Goal: Information Seeking & Learning: Find specific fact

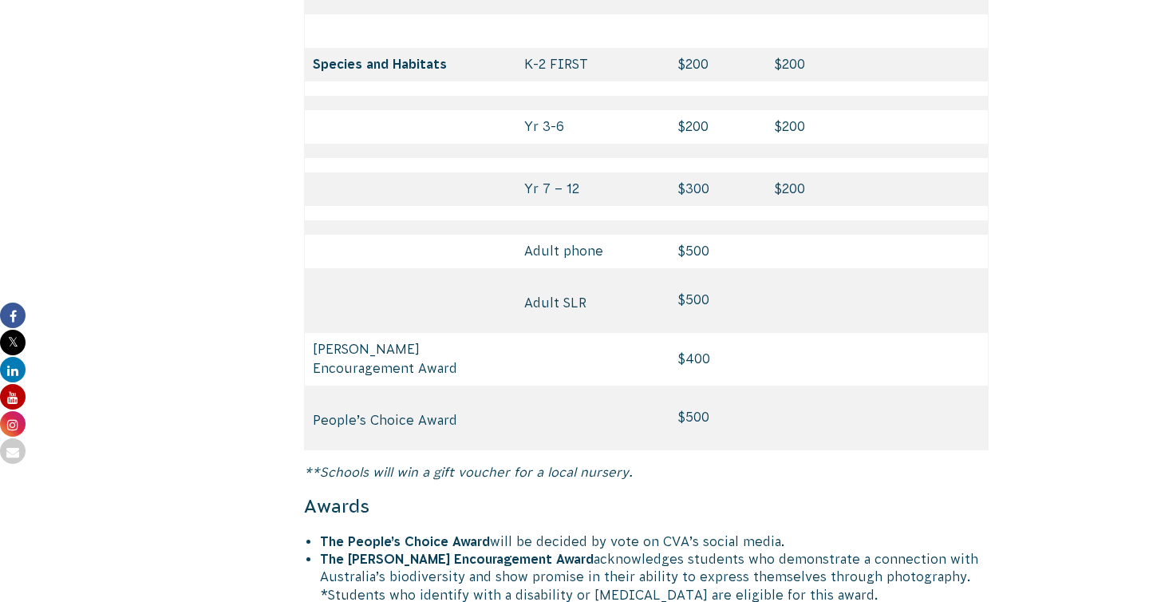
scroll to position [7617, 0]
drag, startPoint x: 668, startPoint y: 338, endPoint x: 724, endPoint y: 362, distance: 60.8
click at [724, 385] on td "$500" at bounding box center [718, 417] width 97 height 65
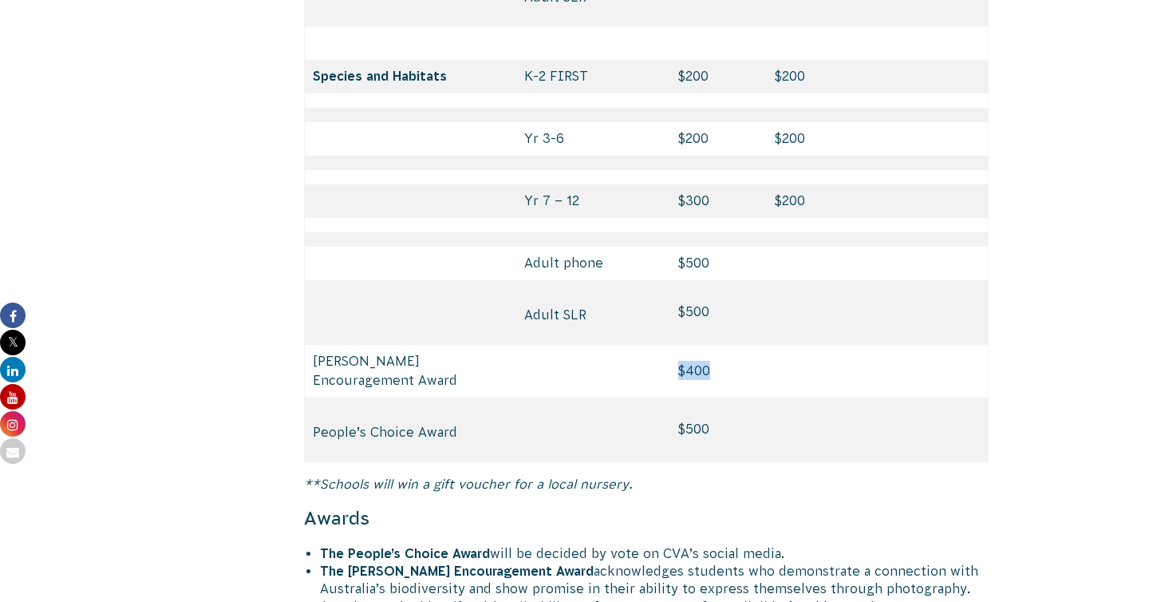
drag, startPoint x: 652, startPoint y: 295, endPoint x: 724, endPoint y: 307, distance: 72.8
click at [724, 345] on tr "[PERSON_NAME] Encouragement Award $400" at bounding box center [647, 371] width 684 height 53
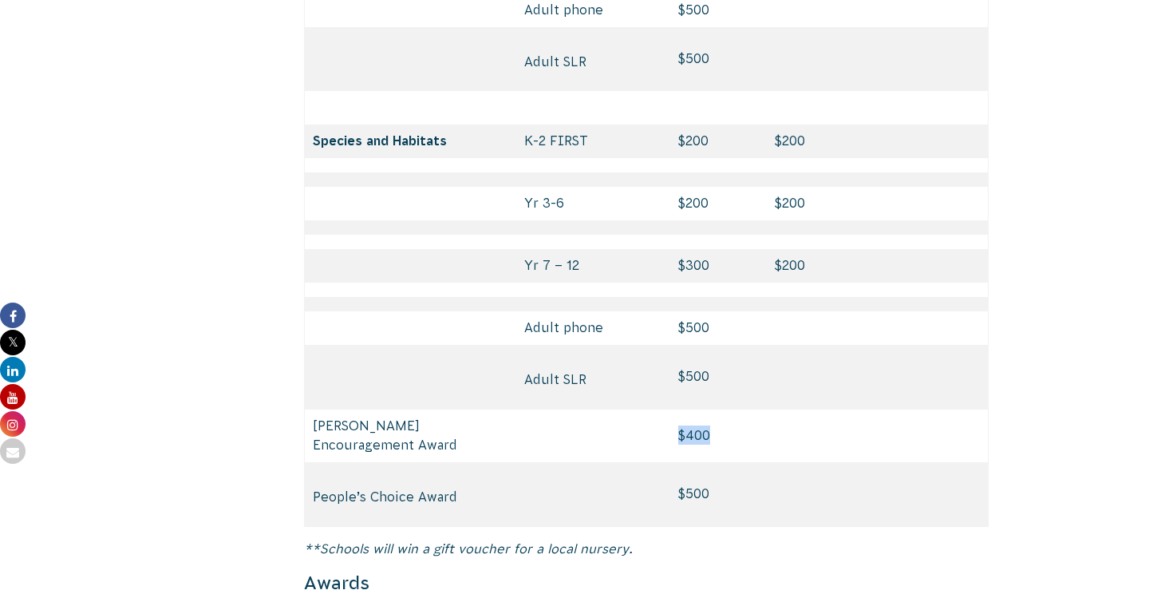
scroll to position [7534, 0]
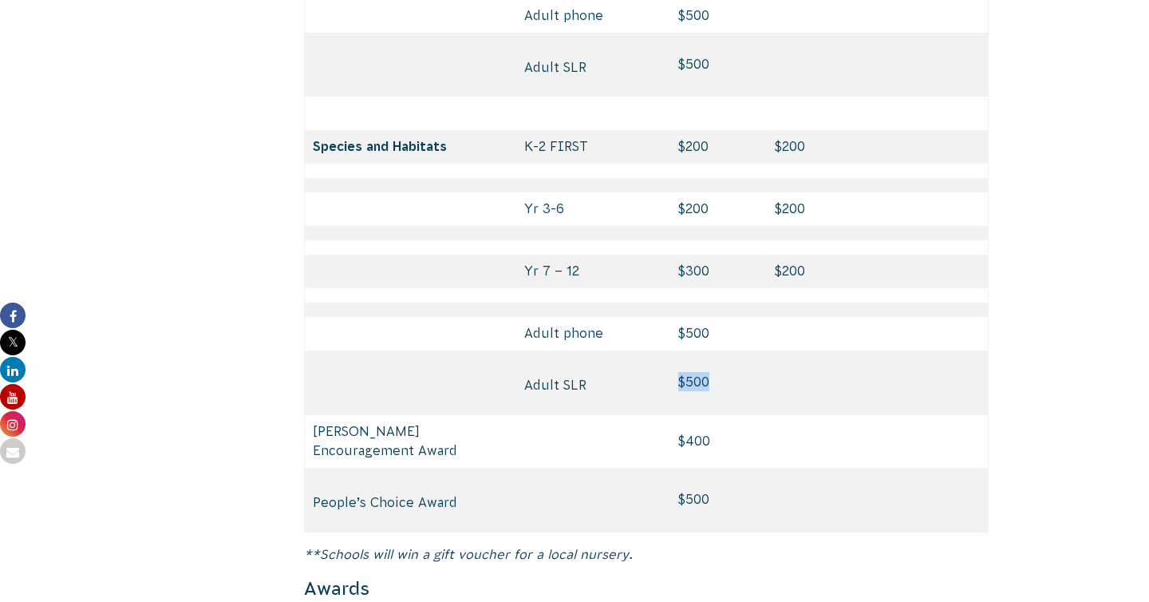
drag, startPoint x: 662, startPoint y: 308, endPoint x: 729, endPoint y: 323, distance: 68.0
click at [729, 350] on tr "Adult SLR $500" at bounding box center [647, 382] width 684 height 64
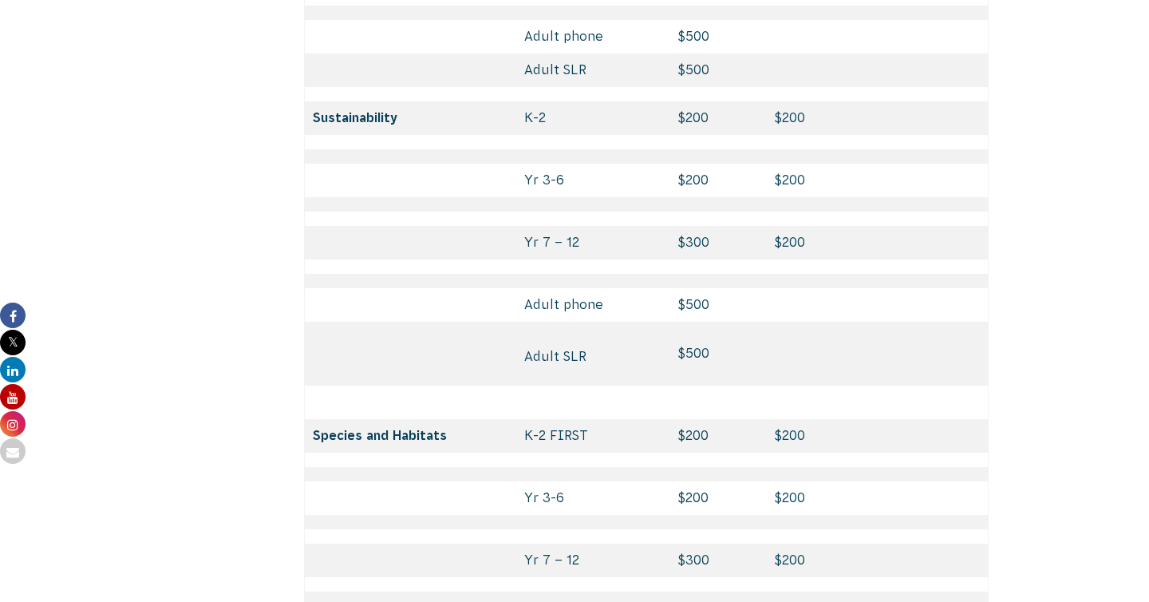
scroll to position [7237, 0]
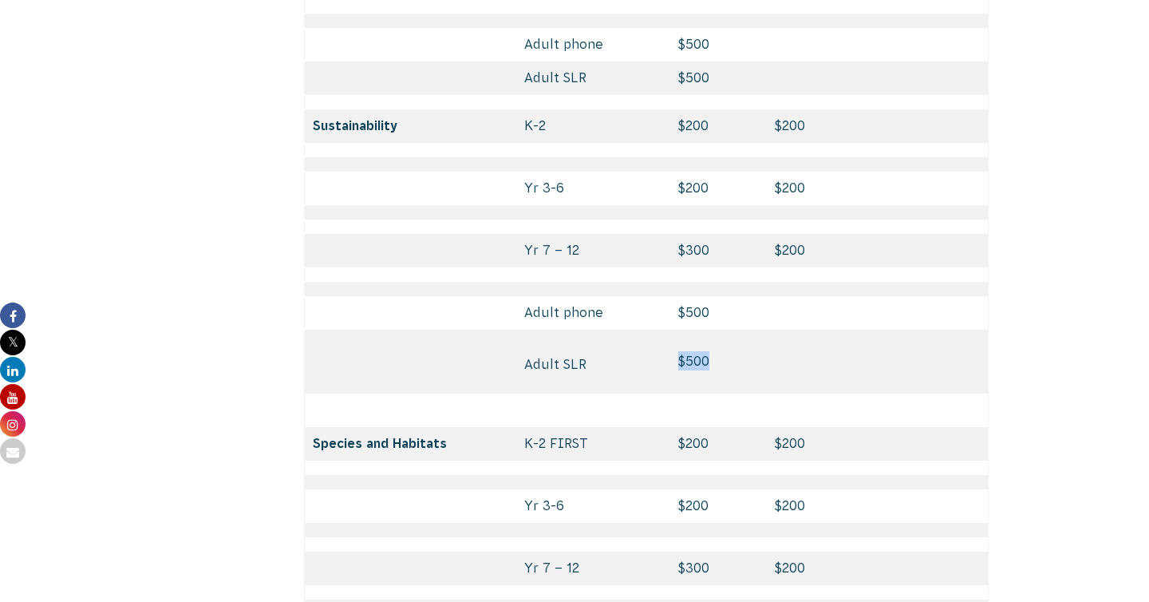
drag, startPoint x: 671, startPoint y: 279, endPoint x: 717, endPoint y: 298, distance: 49.1
click at [717, 330] on td "$500" at bounding box center [718, 362] width 97 height 64
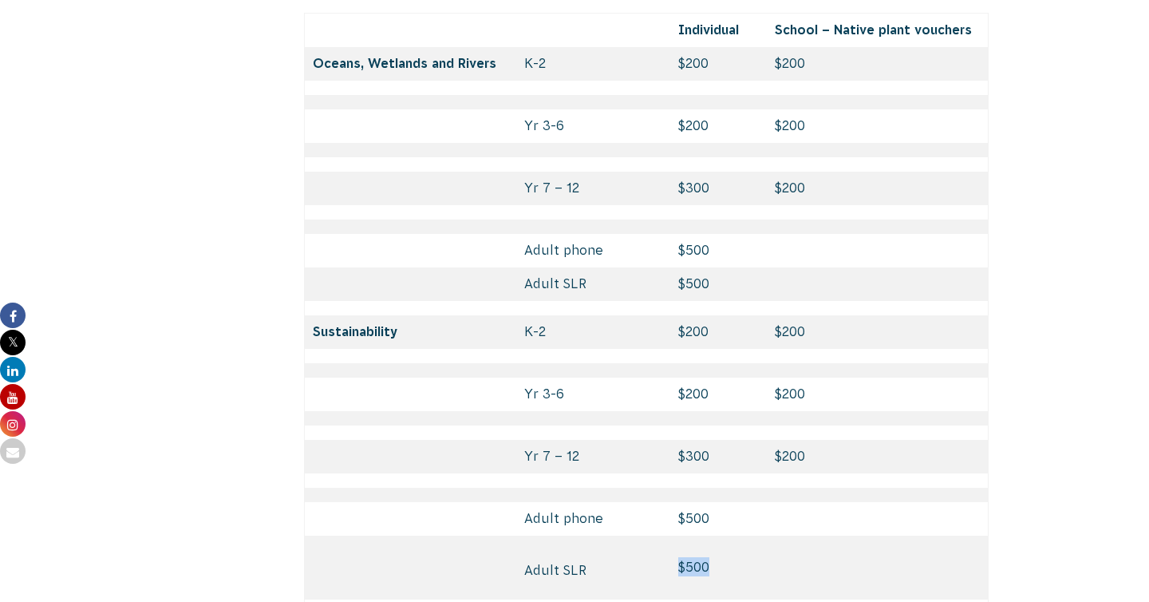
scroll to position [7020, 0]
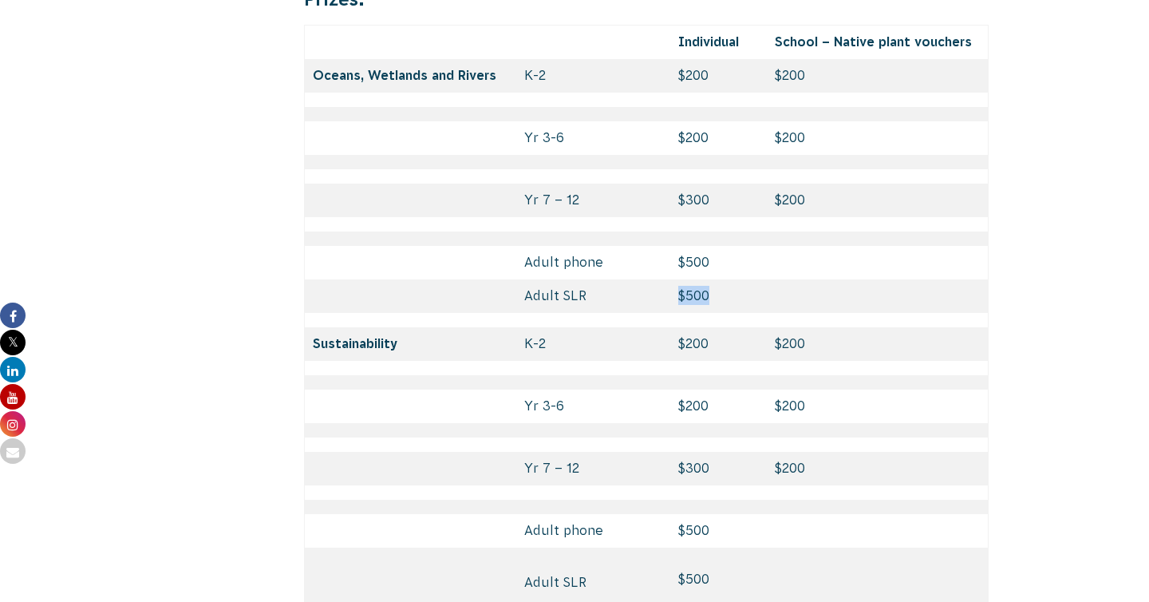
drag, startPoint x: 673, startPoint y: 215, endPoint x: 725, endPoint y: 232, distance: 55.3
click at [725, 279] on td "$500" at bounding box center [718, 296] width 97 height 34
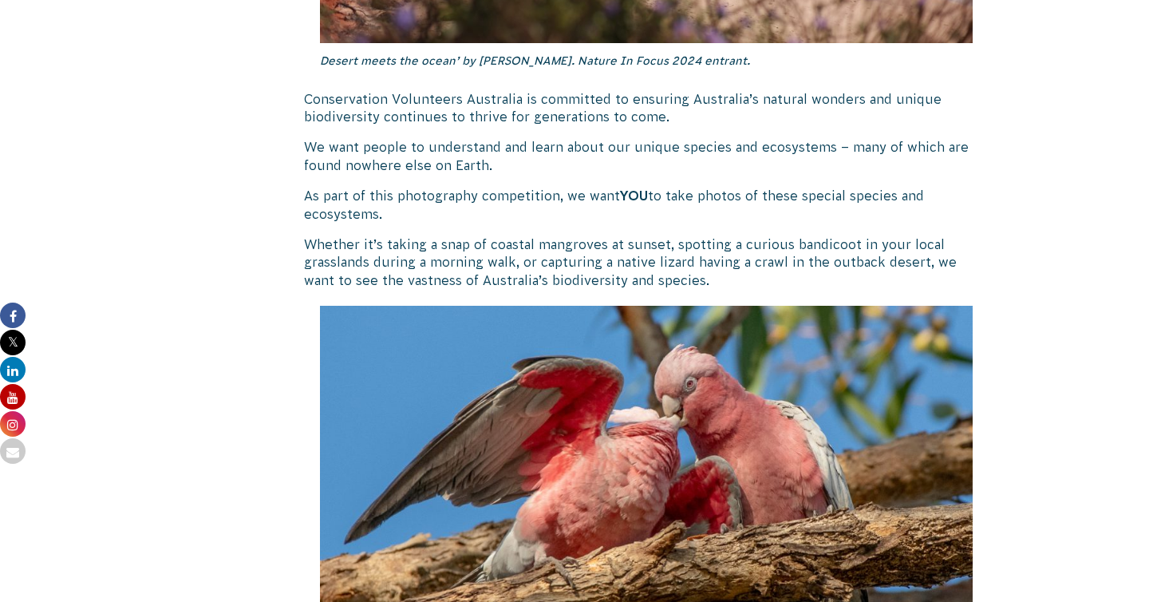
scroll to position [1708, 0]
